Goal: Task Accomplishment & Management: Use online tool/utility

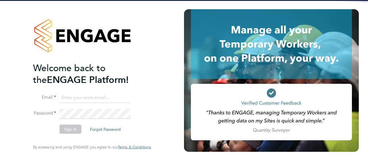
type input "[EMAIL_ADDRESS][DOMAIN_NAME]"
drag, startPoint x: 0, startPoint y: 0, endPoint x: 78, endPoint y: 119, distance: 142.1
click at [84, 108] on li "Email [EMAIL_ADDRESS][DOMAIN_NAME]" at bounding box center [89, 100] width 112 height 16
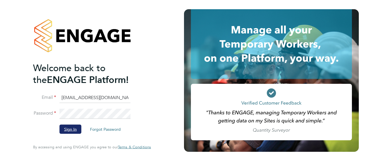
click at [66, 127] on button "Sign In" at bounding box center [70, 128] width 22 height 9
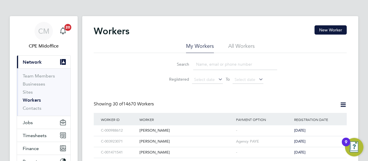
drag, startPoint x: 234, startPoint y: 43, endPoint x: 229, endPoint y: 48, distance: 6.5
click at [234, 43] on li "All Workers" at bounding box center [241, 48] width 26 height 10
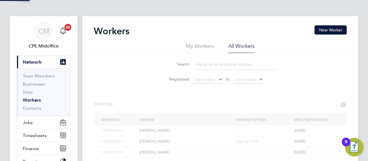
click at [216, 57] on li "Search" at bounding box center [220, 64] width 128 height 17
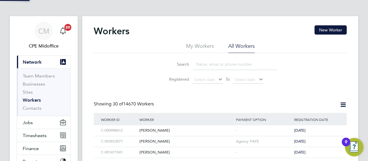
click at [213, 64] on input at bounding box center [235, 64] width 84 height 11
paste input "[PERSON_NAME]"
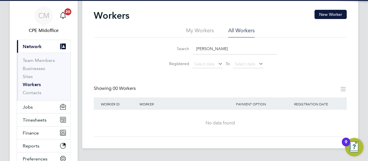
scroll to position [29, 0]
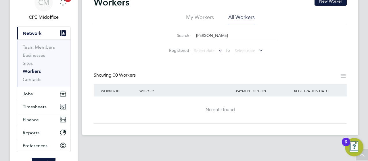
click at [230, 37] on input "[PERSON_NAME]" at bounding box center [235, 35] width 84 height 11
drag, startPoint x: 233, startPoint y: 36, endPoint x: 222, endPoint y: 40, distance: 11.5
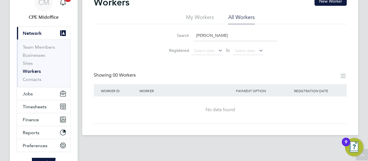
click at [180, 30] on div "Search [PERSON_NAME]" at bounding box center [220, 35] width 114 height 11
paste input "C-004317272"
type input "C-004317272"
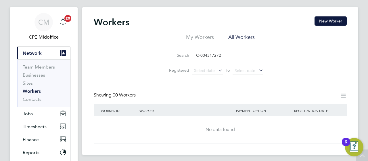
scroll to position [0, 0]
